Goal: Information Seeking & Learning: Check status

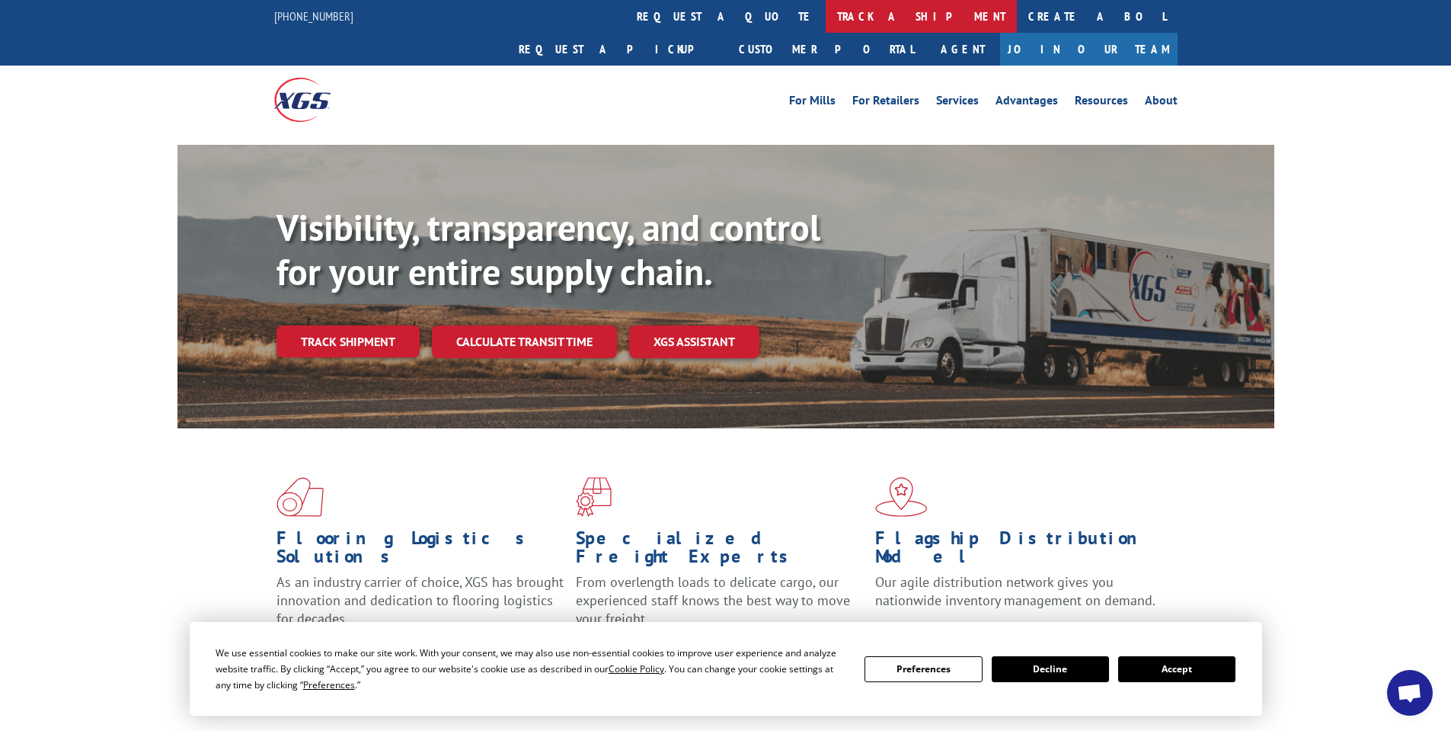
click at [826, 8] on link "track a shipment" at bounding box center [921, 16] width 191 height 33
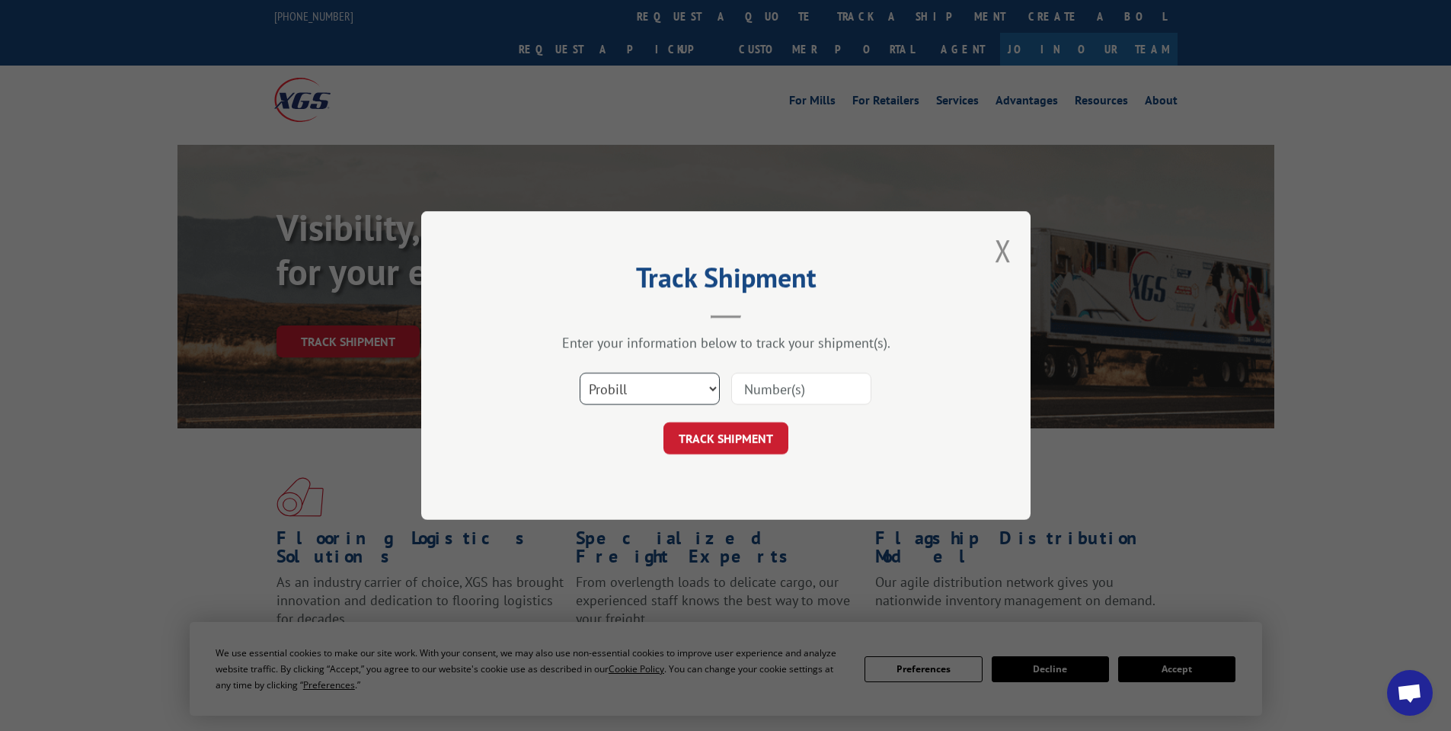
click at [660, 380] on select "Select category... Probill BOL PO" at bounding box center [650, 389] width 140 height 32
select select "bol"
click at [580, 373] on select "Select category... Probill BOL PO" at bounding box center [650, 389] width 140 height 32
click at [798, 374] on input at bounding box center [801, 389] width 140 height 32
type input "476723"
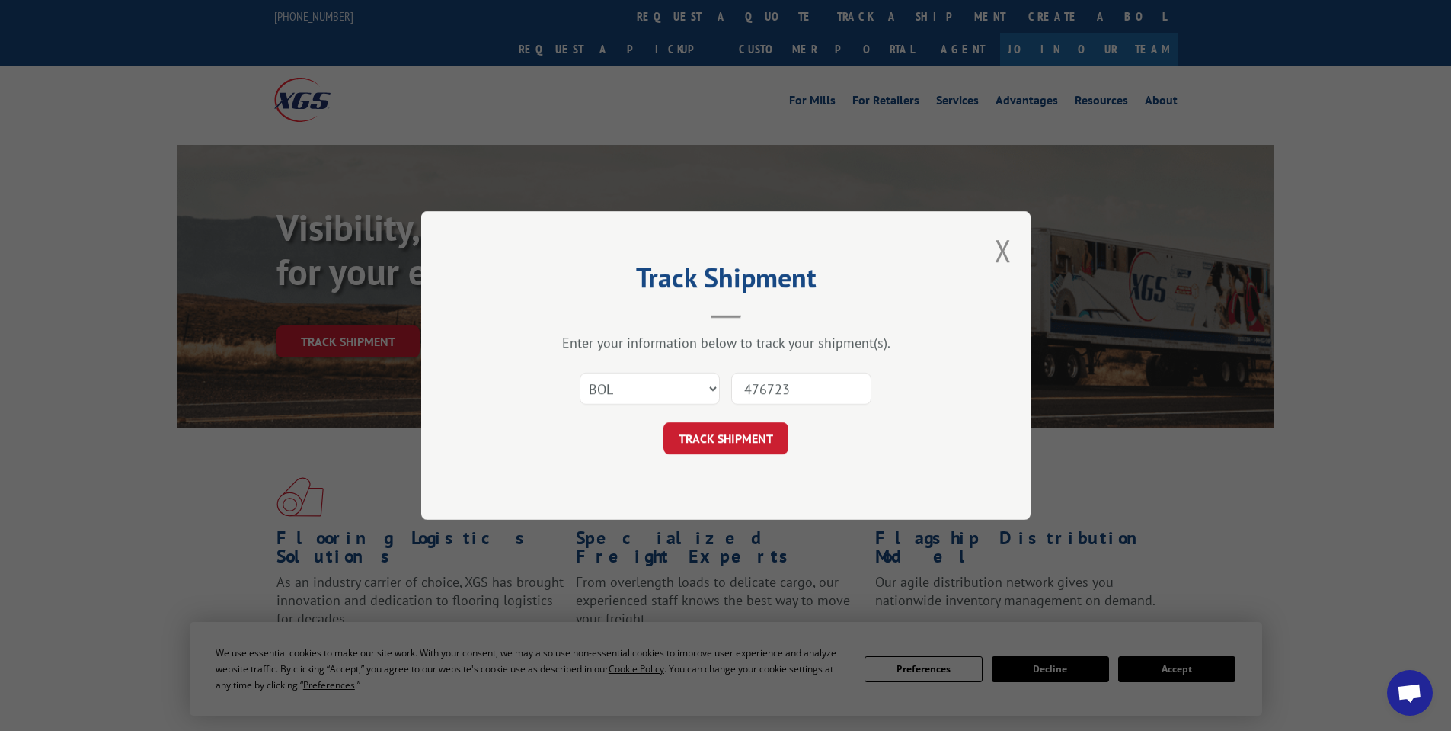
click button "TRACK SHIPMENT" at bounding box center [726, 438] width 125 height 32
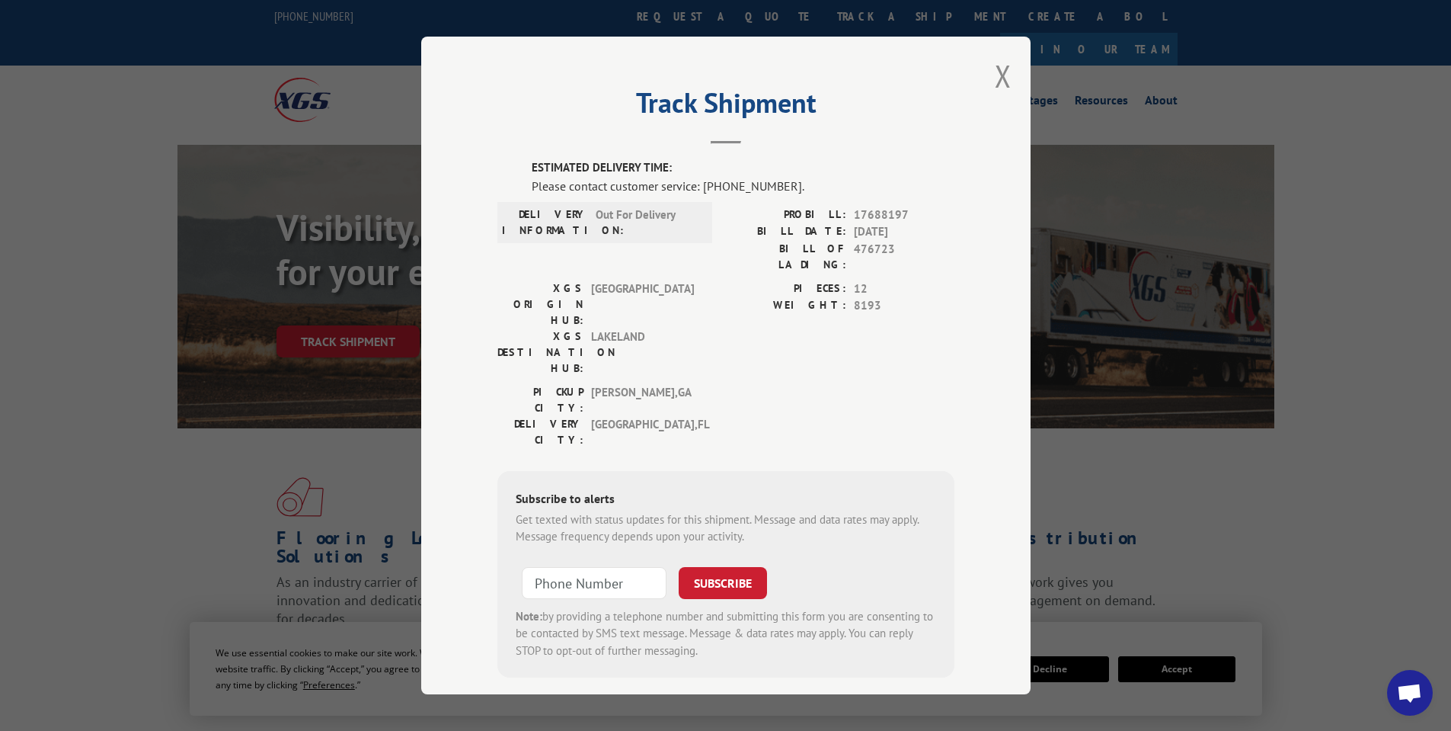
drag, startPoint x: 999, startPoint y: 76, endPoint x: 1001, endPoint y: 94, distance: 17.7
click at [999, 103] on div "Track Shipment ESTIMATED DELIVERY TIME: Please contact customer service: [PHONE…" at bounding box center [725, 365] width 609 height 657
click at [1005, 78] on button "Close modal" at bounding box center [1003, 76] width 17 height 40
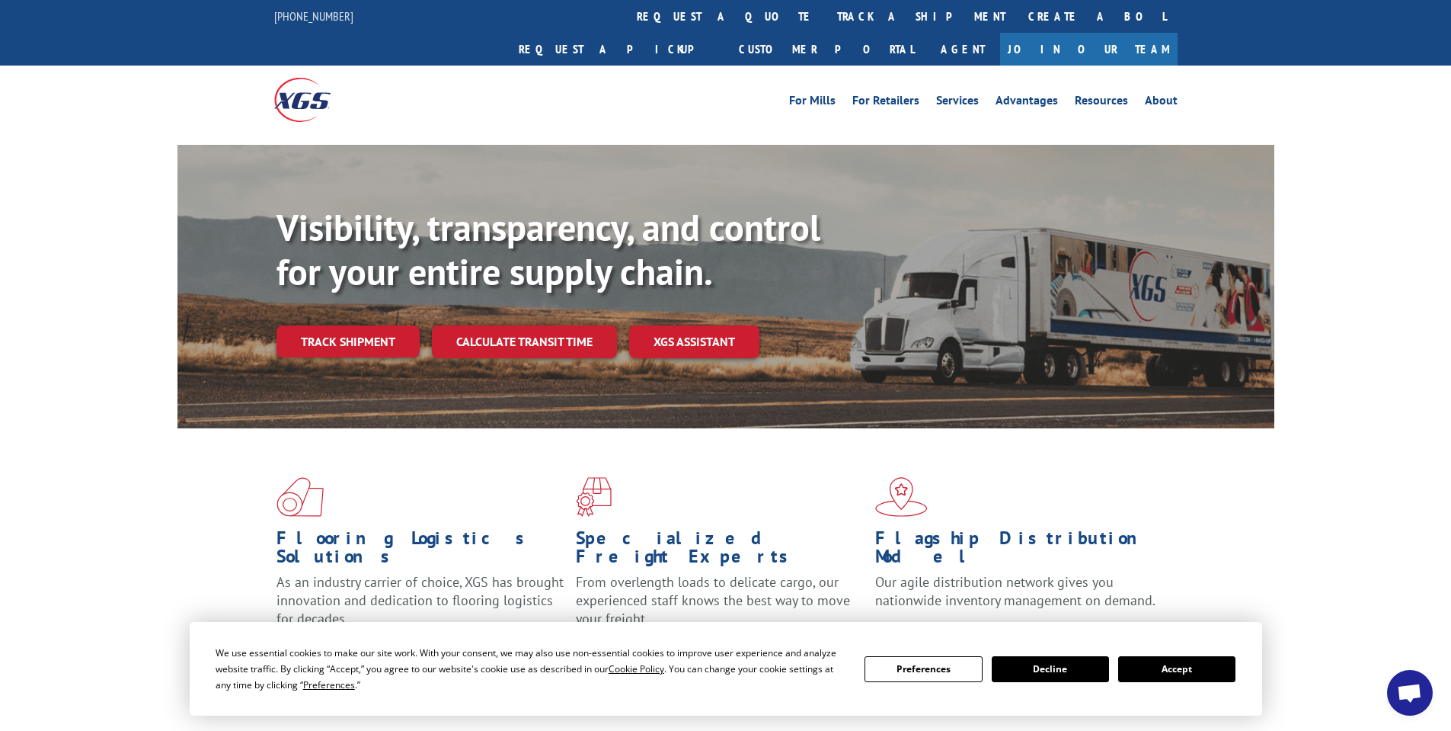
click at [826, 16] on link "track a shipment" at bounding box center [921, 16] width 191 height 33
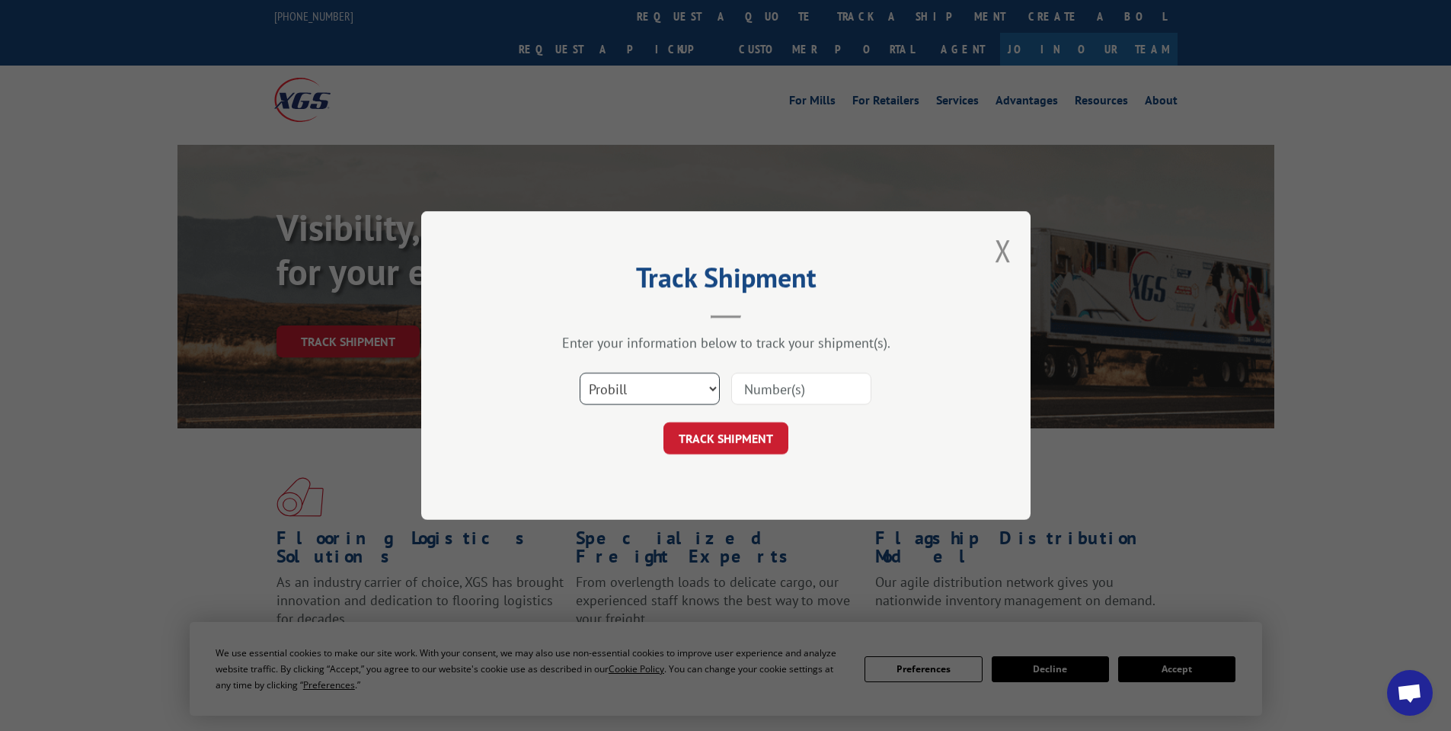
click at [650, 378] on select "Select category... Probill BOL PO" at bounding box center [650, 389] width 140 height 32
select select "bol"
click at [580, 373] on select "Select category... Probill BOL PO" at bounding box center [650, 389] width 140 height 32
click at [796, 391] on input at bounding box center [801, 389] width 140 height 32
paste input "477363"
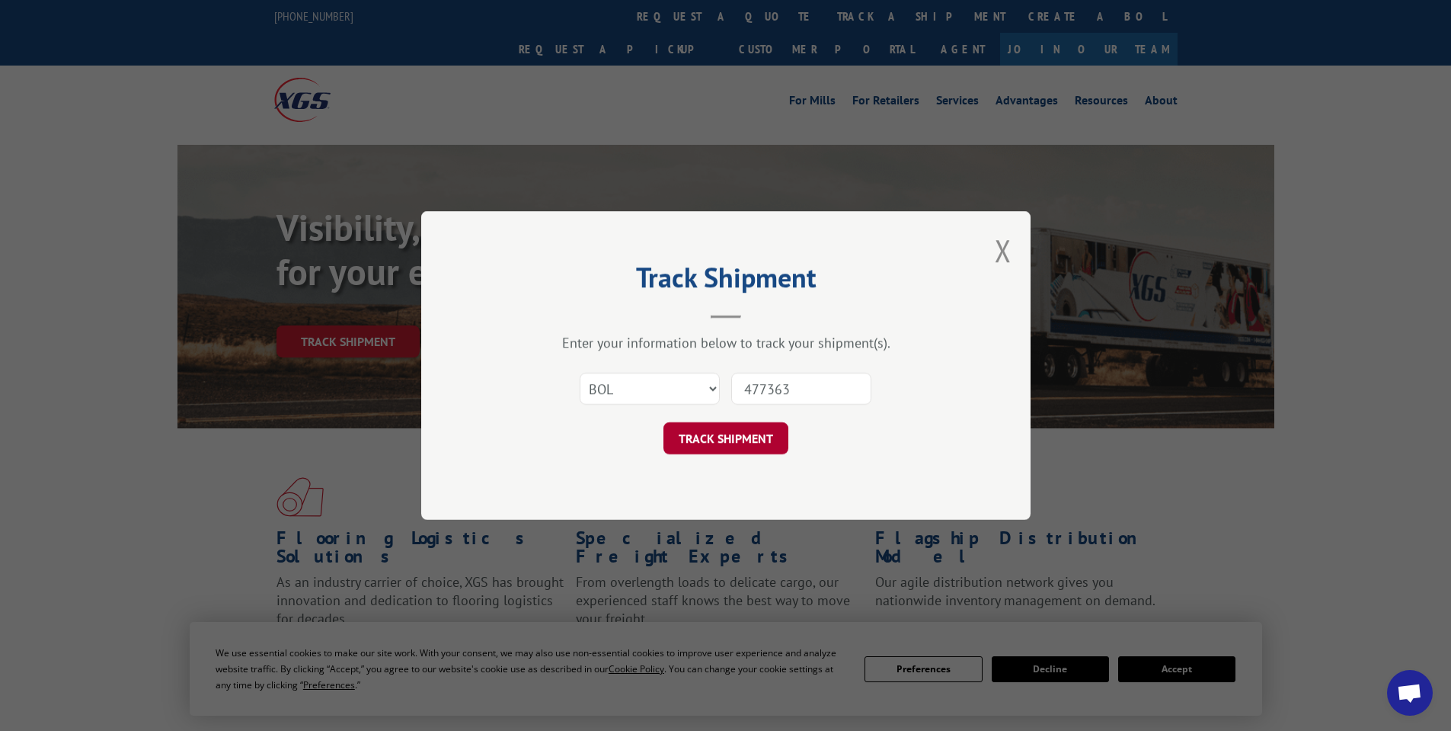
type input "477363"
click at [744, 442] on button "TRACK SHIPMENT" at bounding box center [726, 438] width 125 height 32
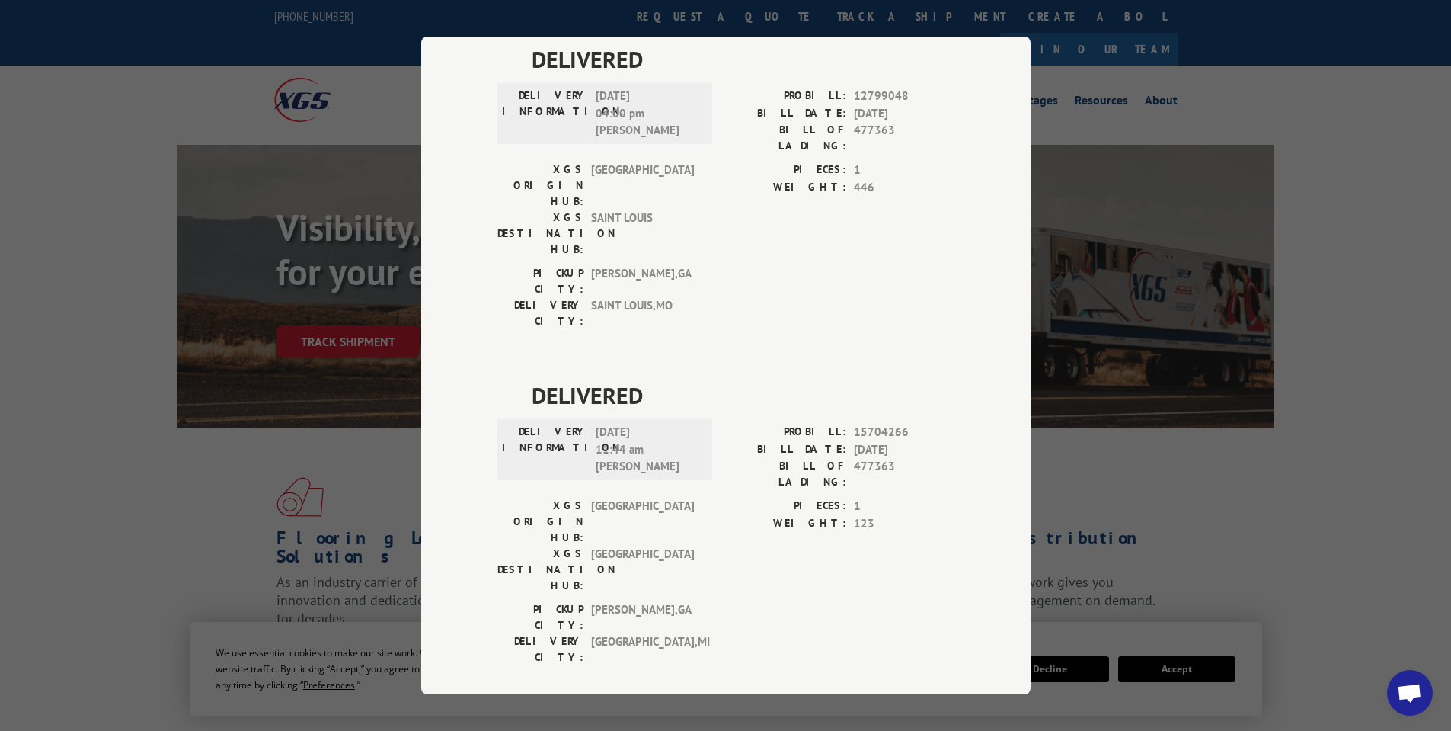
scroll to position [838, 0]
